Goal: Obtain resource: Download file/media

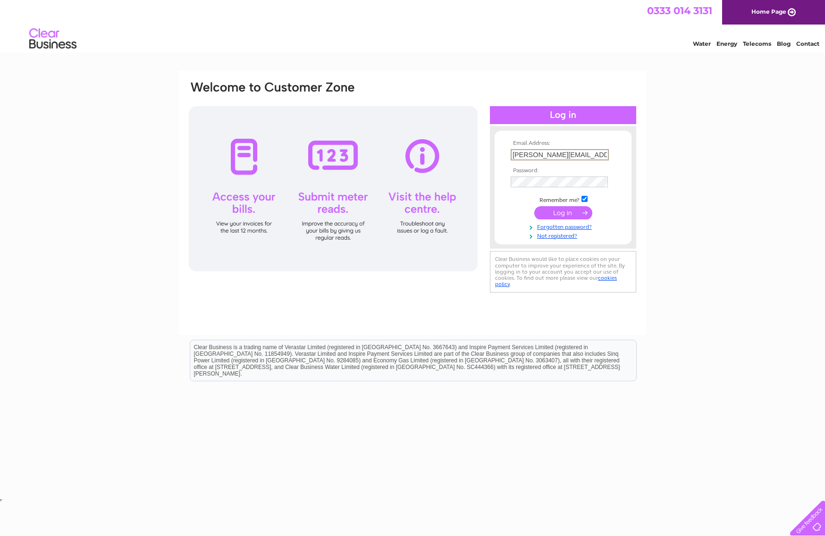
type input "sameh.habeeb@gmail.com"
click at [570, 212] on input "submit" at bounding box center [563, 211] width 58 height 13
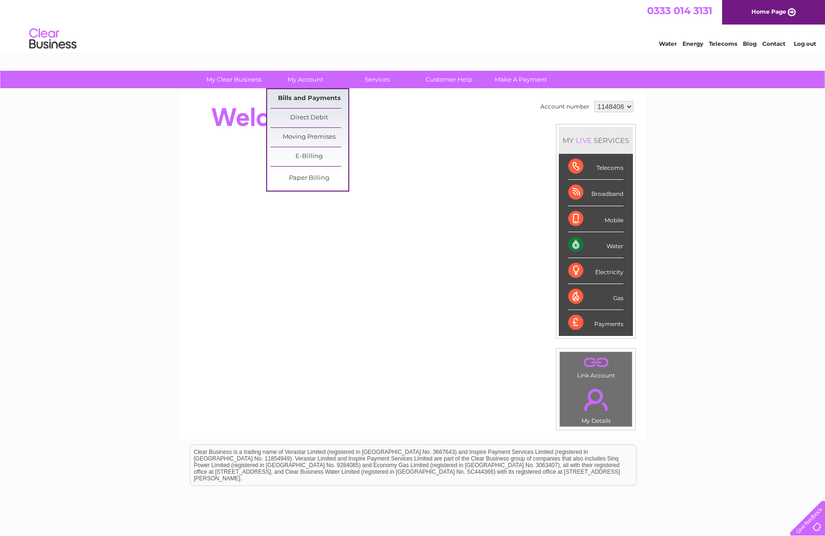
click at [316, 96] on link "Bills and Payments" at bounding box center [309, 98] width 78 height 19
click at [313, 100] on link "Bills and Payments" at bounding box center [309, 98] width 78 height 19
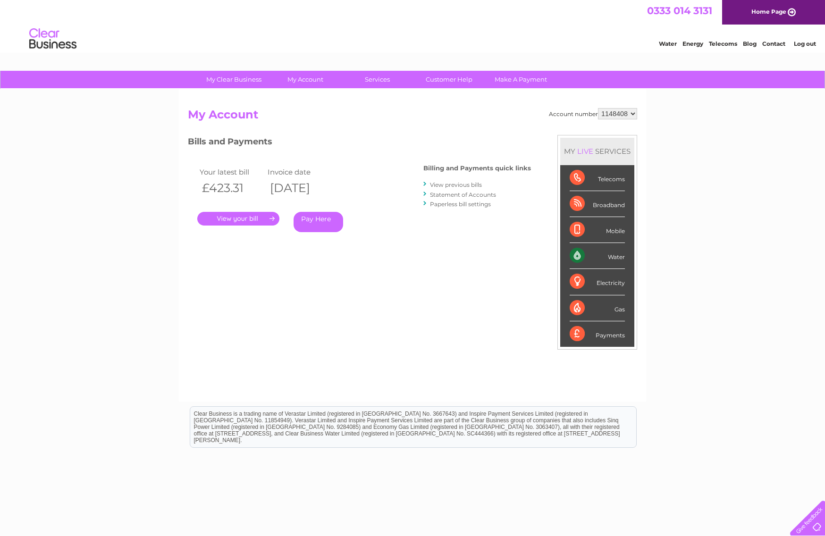
click at [466, 185] on link "View previous bills" at bounding box center [456, 184] width 52 height 7
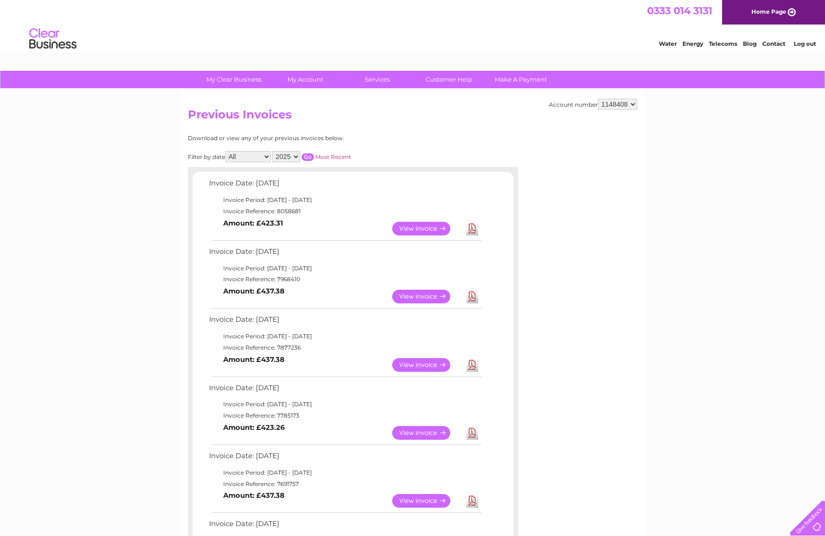
click at [476, 298] on link "Download" at bounding box center [472, 297] width 12 height 14
click at [469, 365] on link "Download" at bounding box center [472, 365] width 12 height 14
